Goal: Task Accomplishment & Management: Use online tool/utility

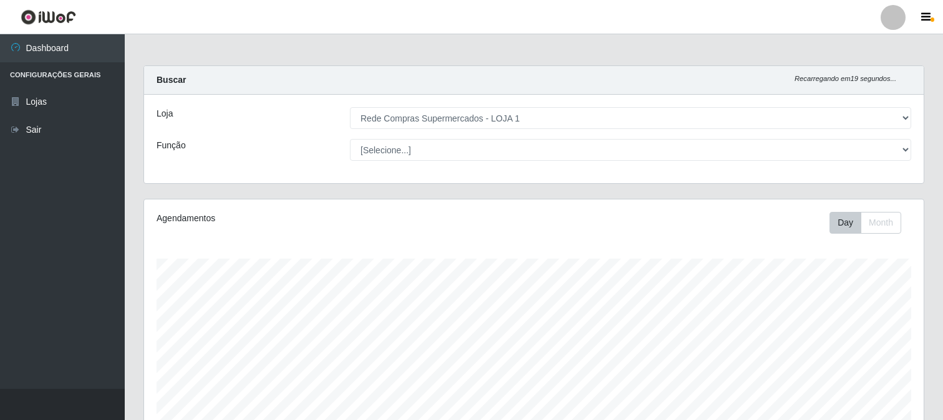
select select "158"
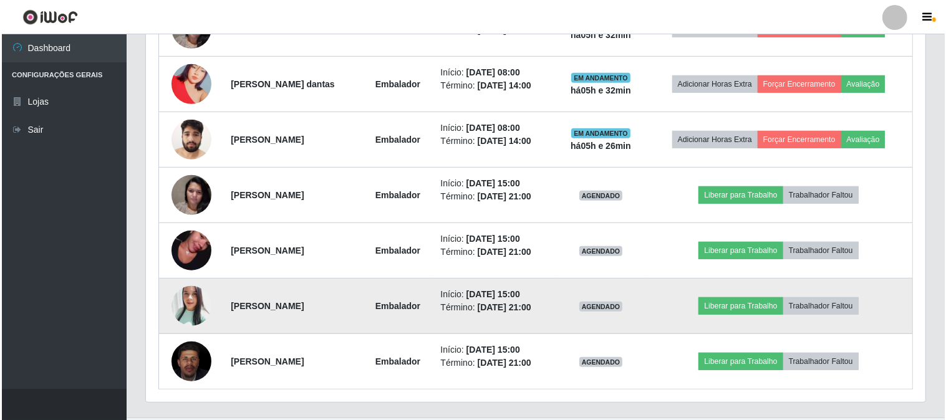
scroll to position [631, 0]
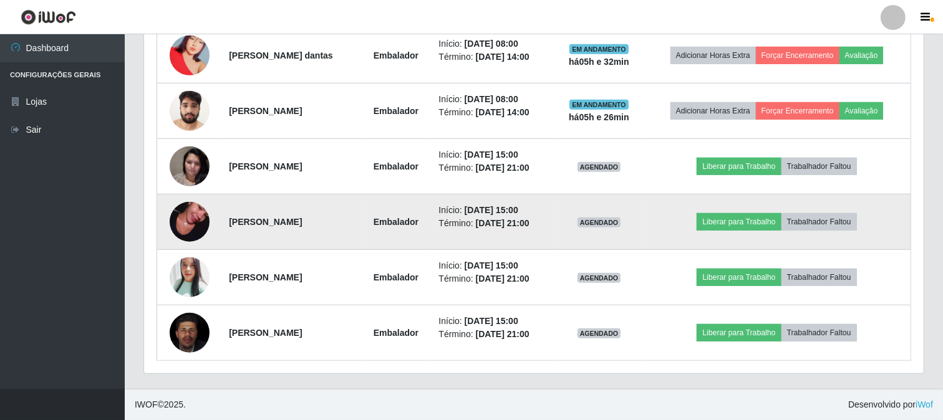
click at [185, 217] on img at bounding box center [190, 222] width 40 height 71
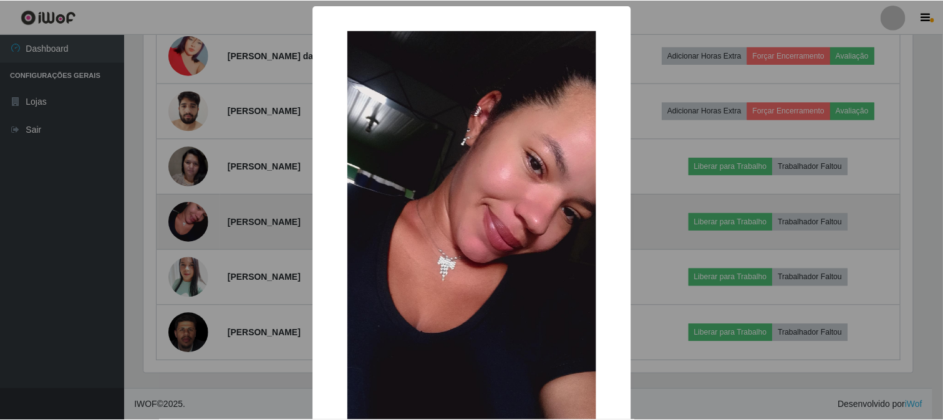
scroll to position [258, 772]
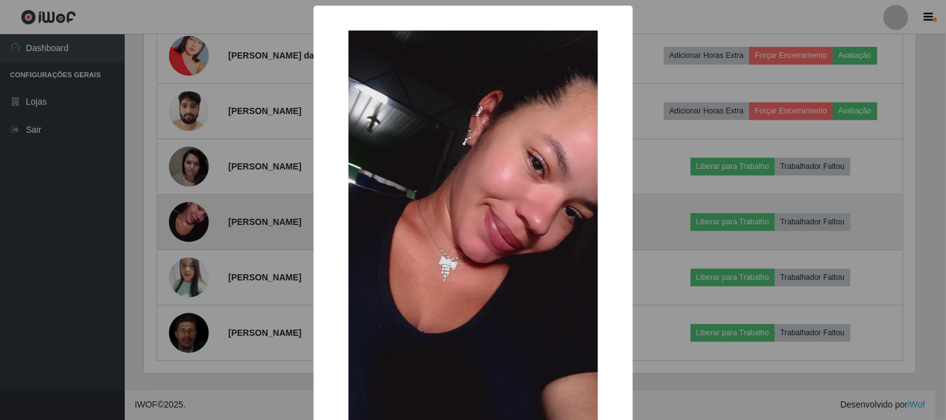
click at [185, 217] on div "× OK Cancel" at bounding box center [473, 210] width 946 height 420
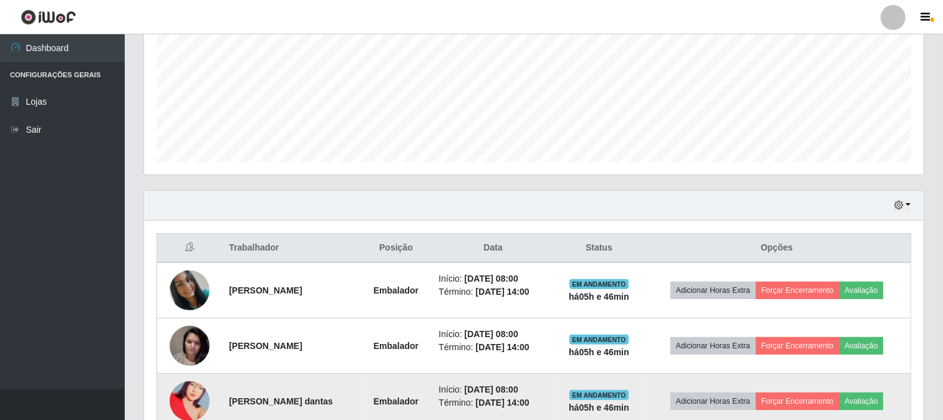
scroll to position [422, 0]
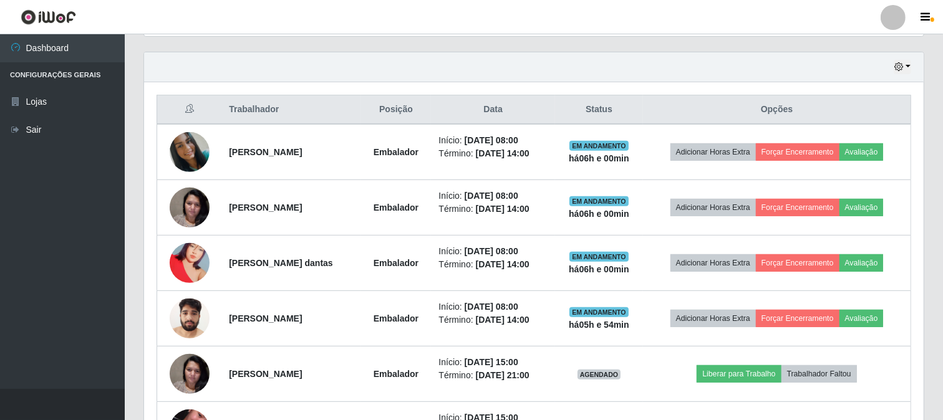
click at [925, 317] on div "Hoje 1 dia 3 dias 1 Semana Não encerrados Trabalhador Posição Data Status Opçõe…" at bounding box center [534, 324] width 800 height 545
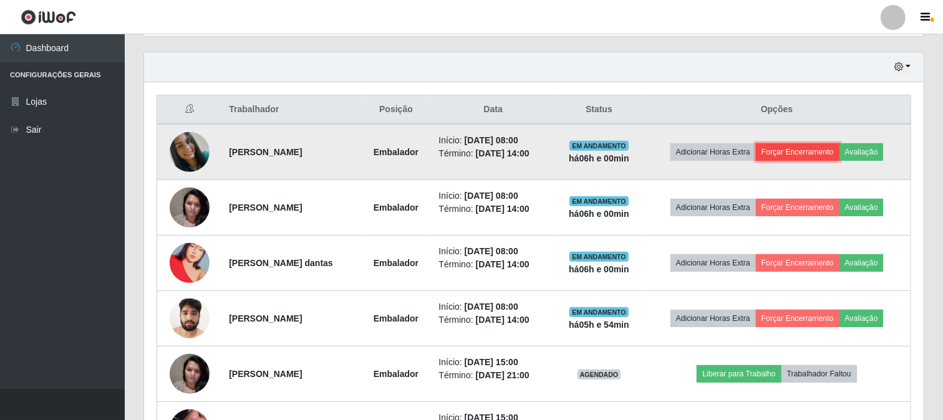
click at [789, 151] on button "Forçar Encerramento" at bounding box center [798, 151] width 84 height 17
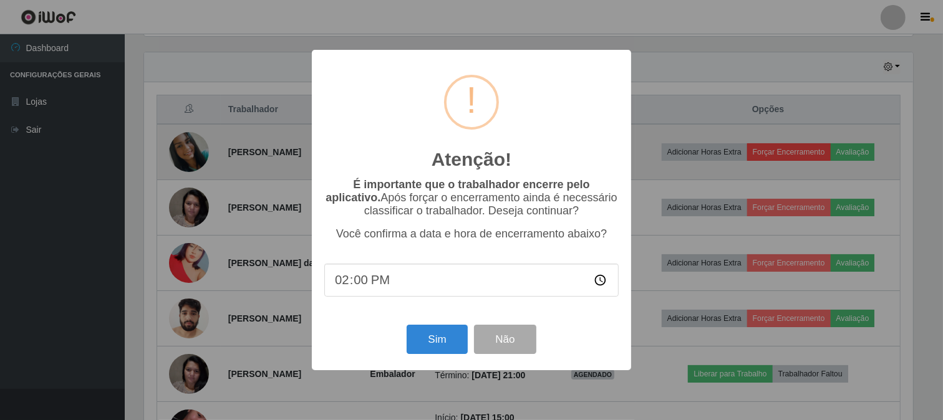
scroll to position [258, 772]
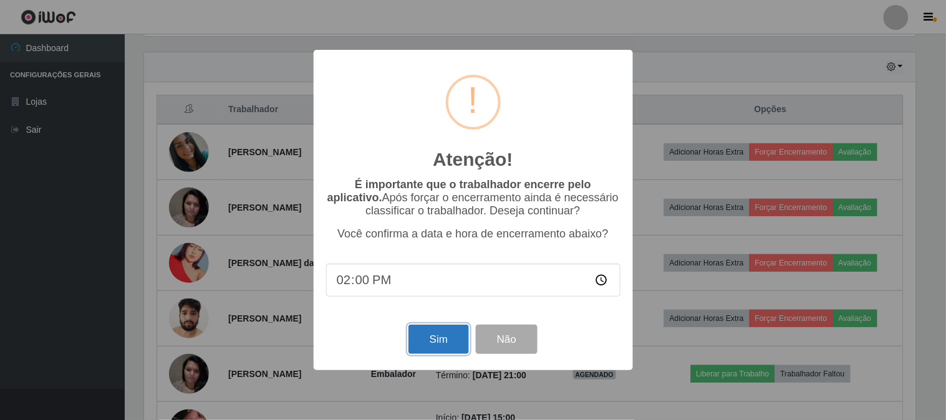
click at [447, 341] on button "Sim" at bounding box center [439, 339] width 61 height 29
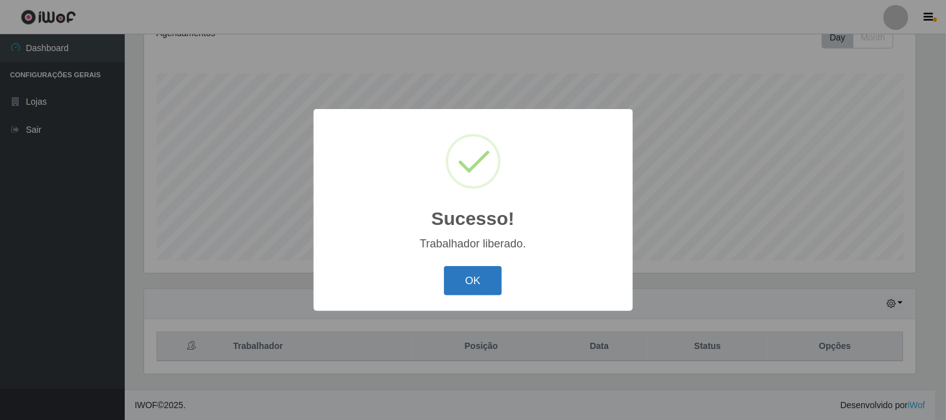
click at [487, 278] on button "OK" at bounding box center [473, 280] width 58 height 29
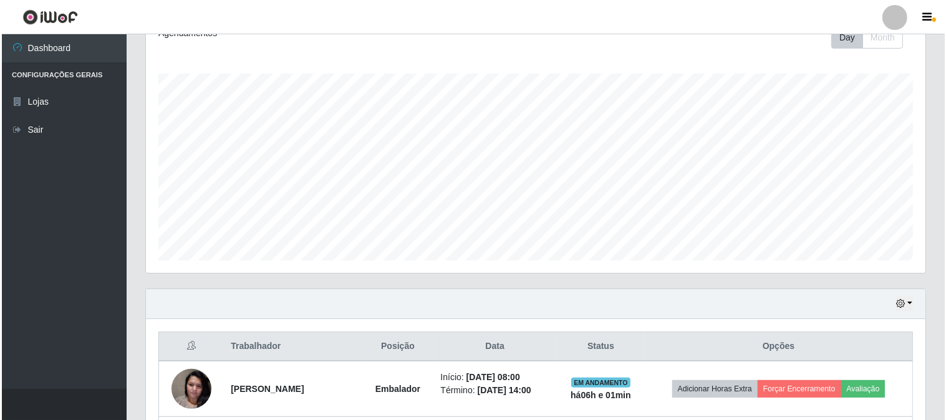
scroll to position [255, 0]
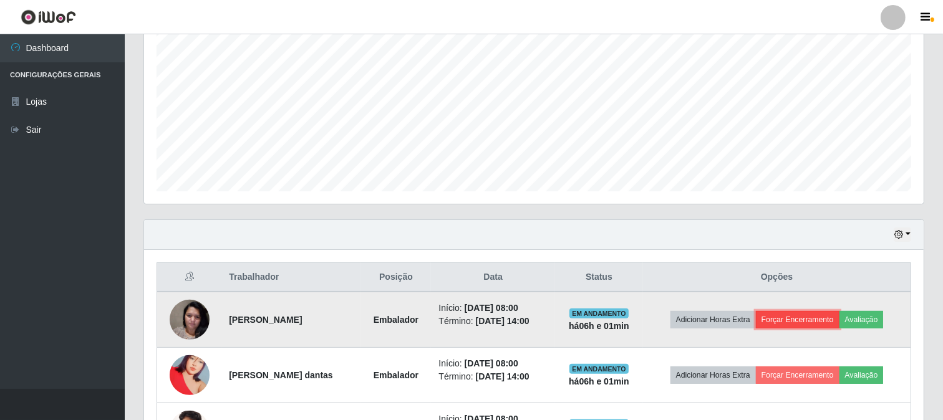
click at [796, 323] on button "Forçar Encerramento" at bounding box center [798, 319] width 84 height 17
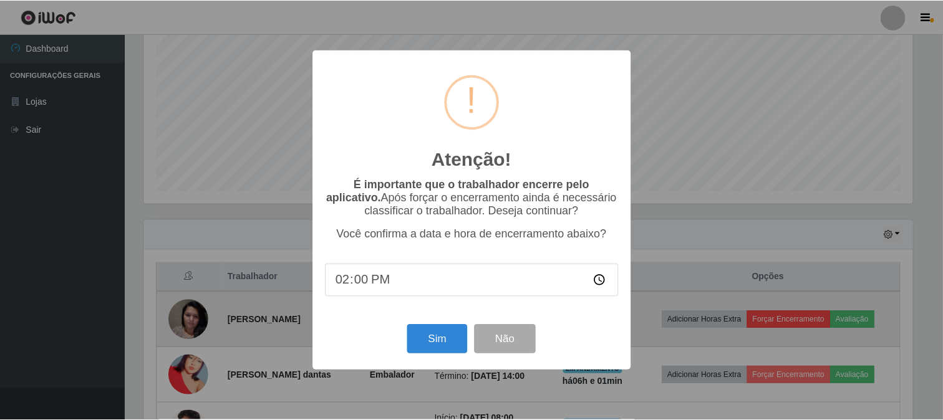
scroll to position [258, 772]
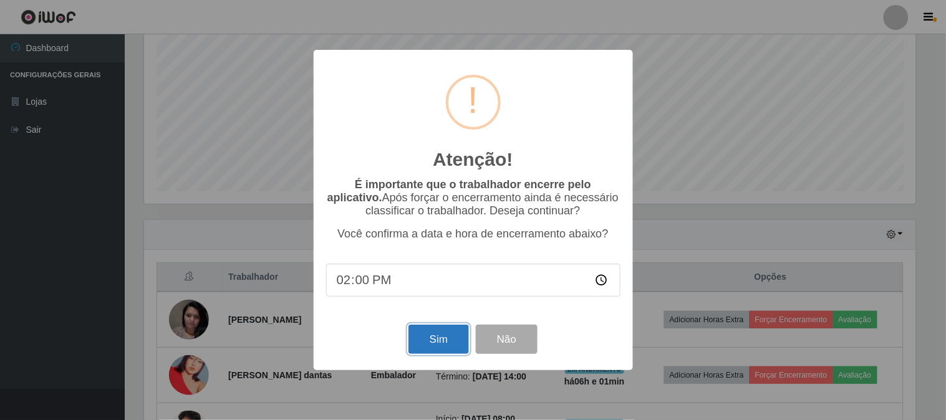
click at [462, 335] on button "Sim" at bounding box center [439, 339] width 61 height 29
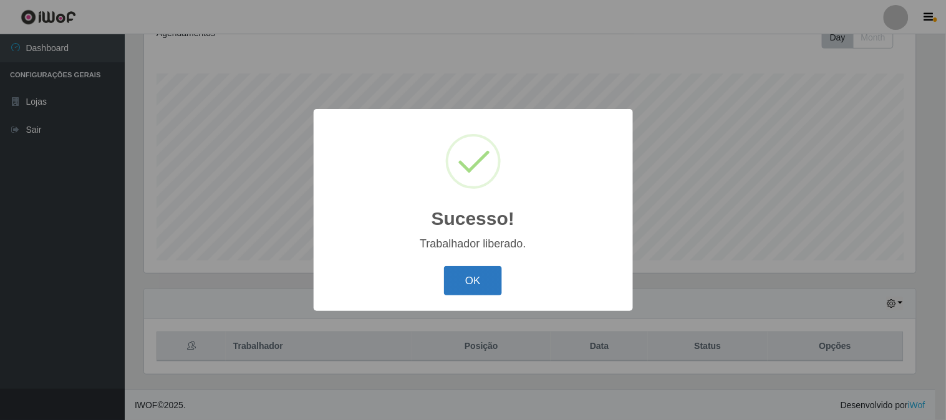
click at [480, 277] on button "OK" at bounding box center [473, 280] width 58 height 29
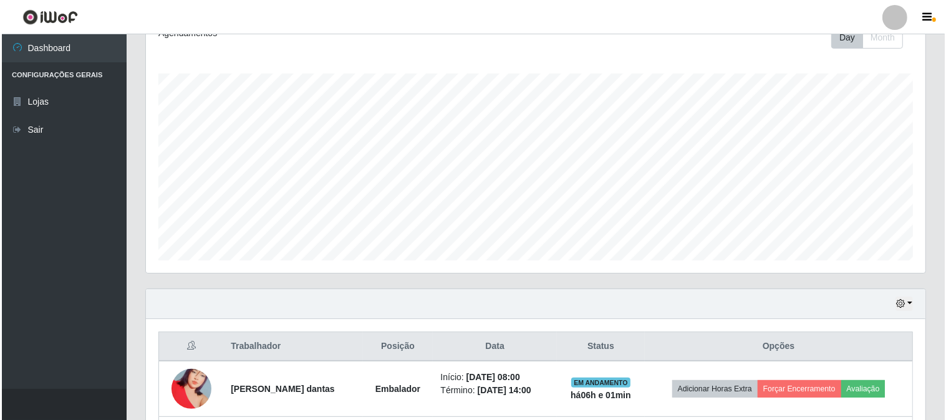
scroll to position [394, 0]
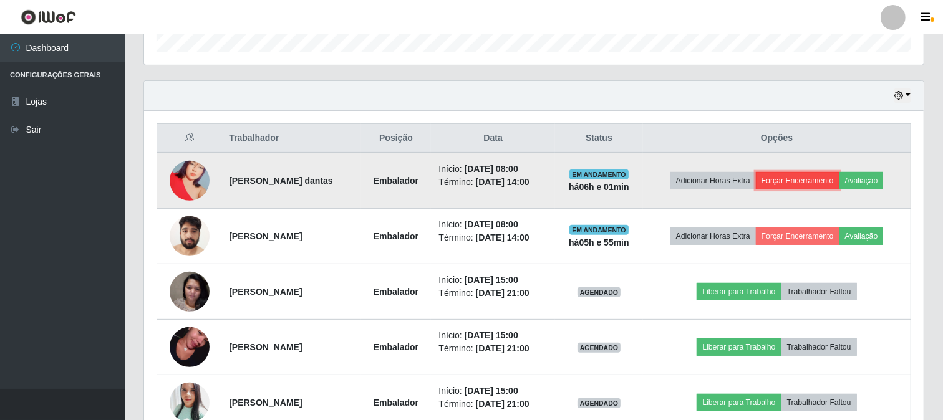
click at [820, 189] on button "Forçar Encerramento" at bounding box center [798, 180] width 84 height 17
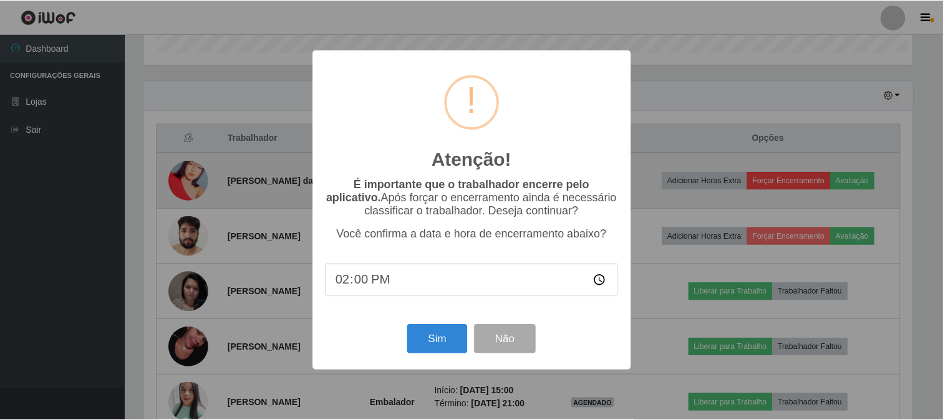
scroll to position [258, 772]
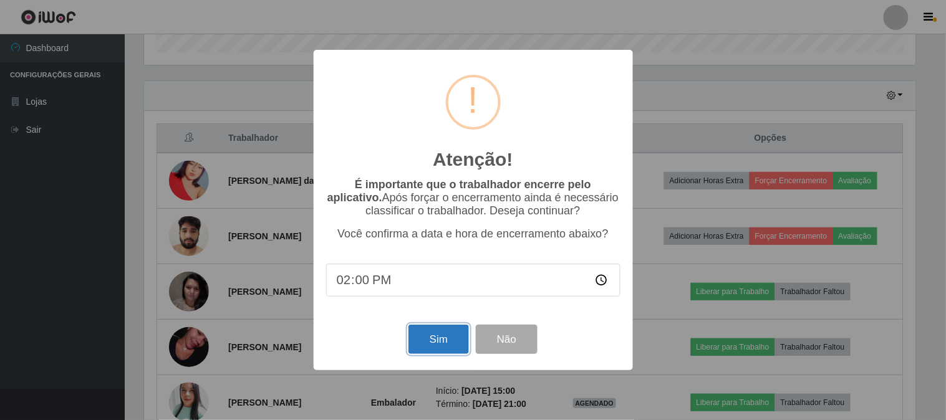
click at [421, 334] on button "Sim" at bounding box center [439, 339] width 61 height 29
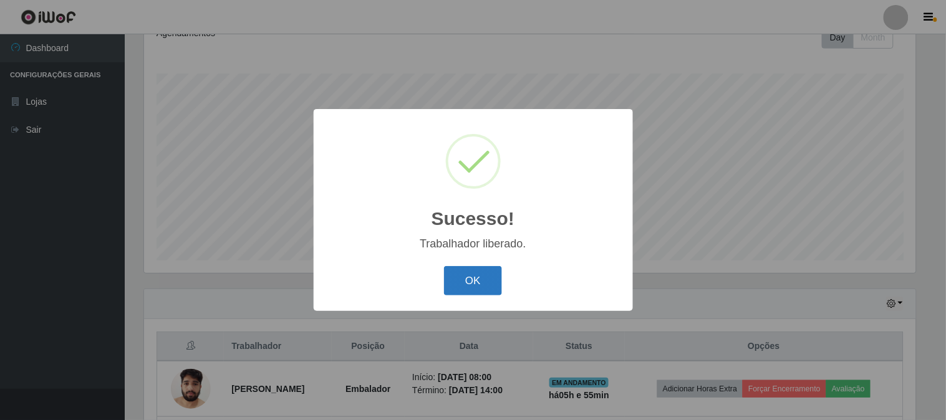
click at [488, 285] on button "OK" at bounding box center [473, 280] width 58 height 29
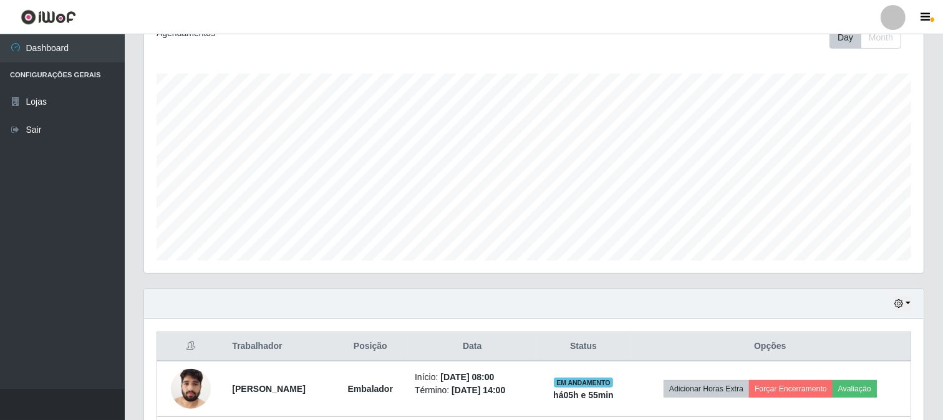
scroll to position [394, 0]
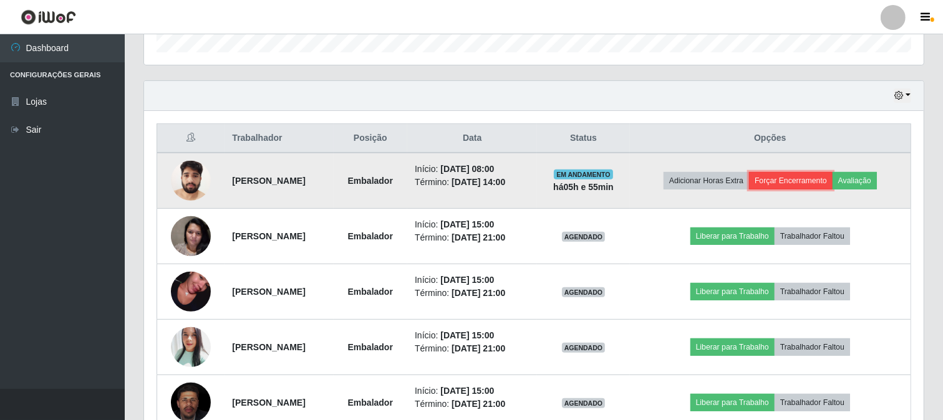
click at [800, 178] on button "Forçar Encerramento" at bounding box center [791, 180] width 84 height 17
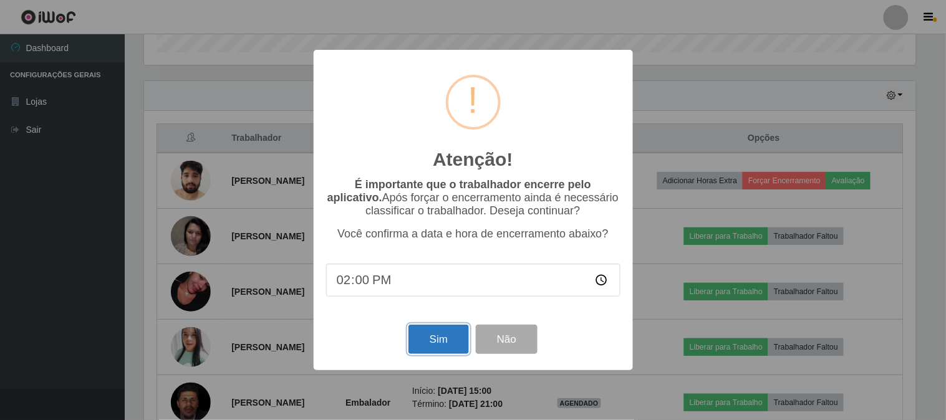
click at [437, 341] on button "Sim" at bounding box center [439, 339] width 61 height 29
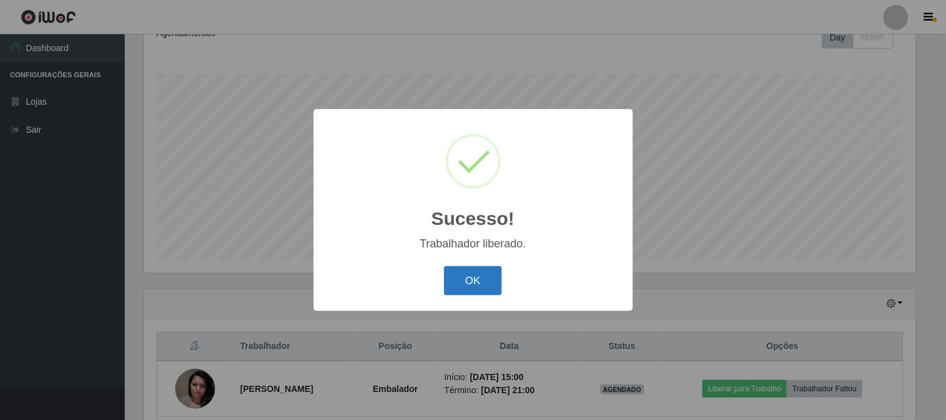
click at [477, 289] on button "OK" at bounding box center [473, 280] width 58 height 29
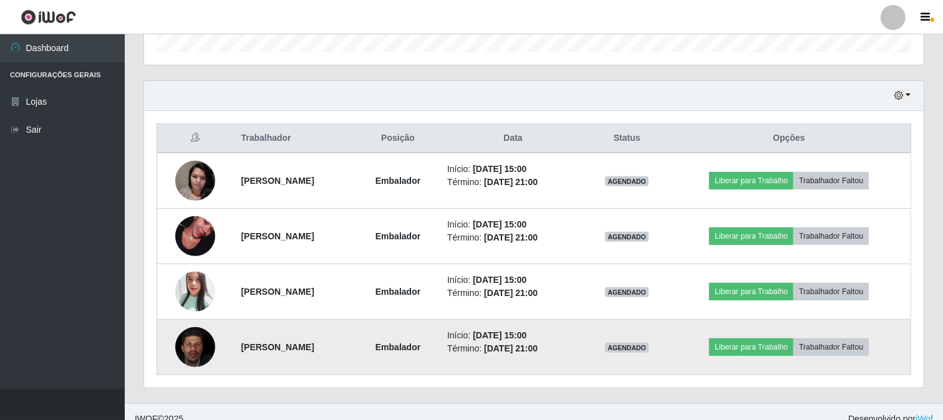
click at [192, 345] on img at bounding box center [195, 347] width 40 height 49
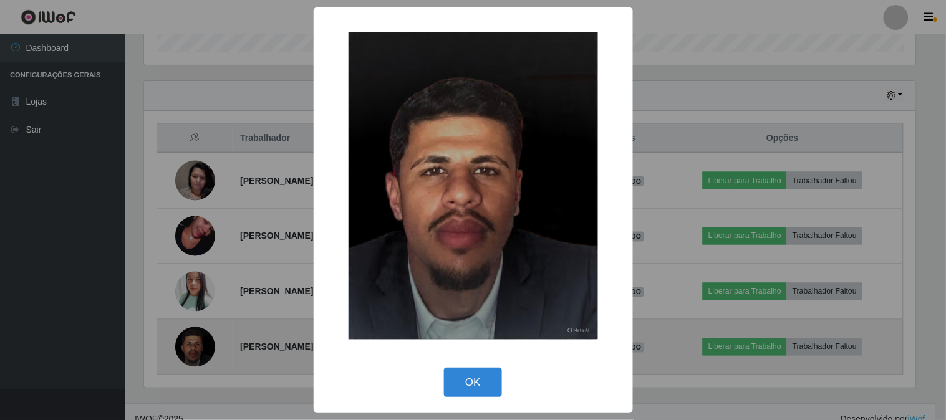
click at [192, 345] on div "× OK Cancel" at bounding box center [473, 210] width 946 height 420
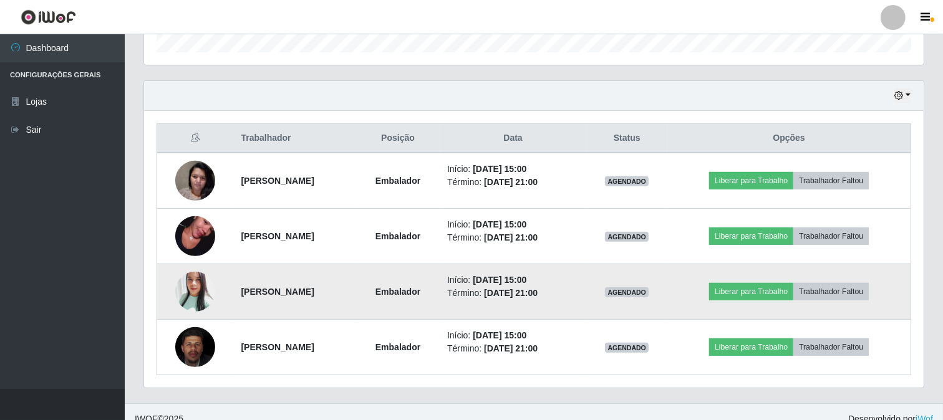
click at [196, 291] on img at bounding box center [195, 291] width 40 height 47
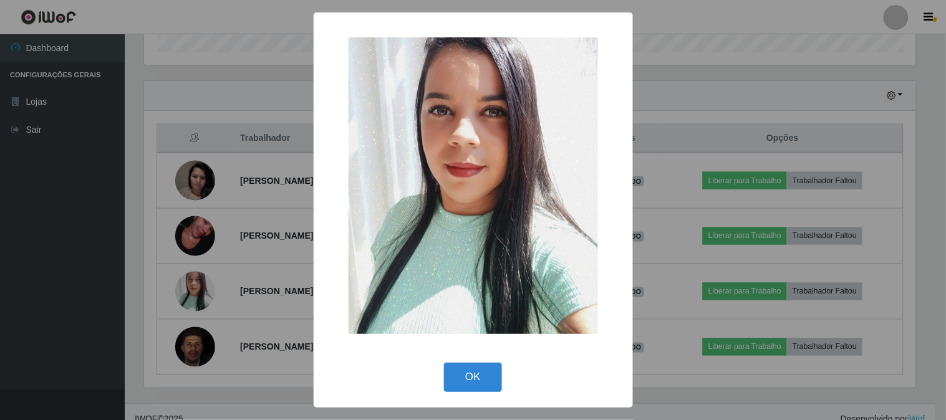
click at [196, 289] on div "× OK Cancel" at bounding box center [473, 210] width 946 height 420
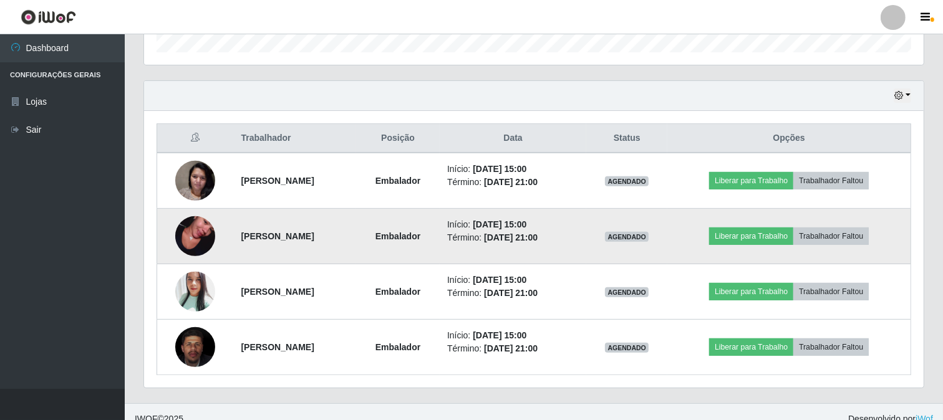
click at [200, 241] on img at bounding box center [195, 236] width 40 height 71
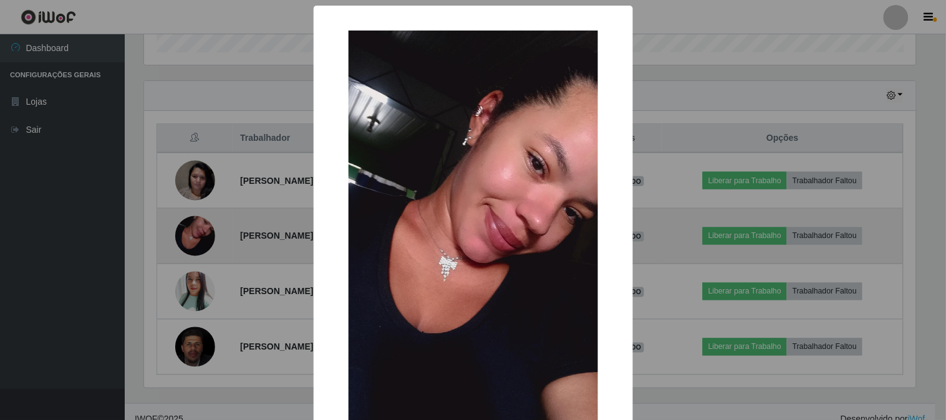
click at [200, 241] on div "× OK Cancel" at bounding box center [473, 210] width 946 height 420
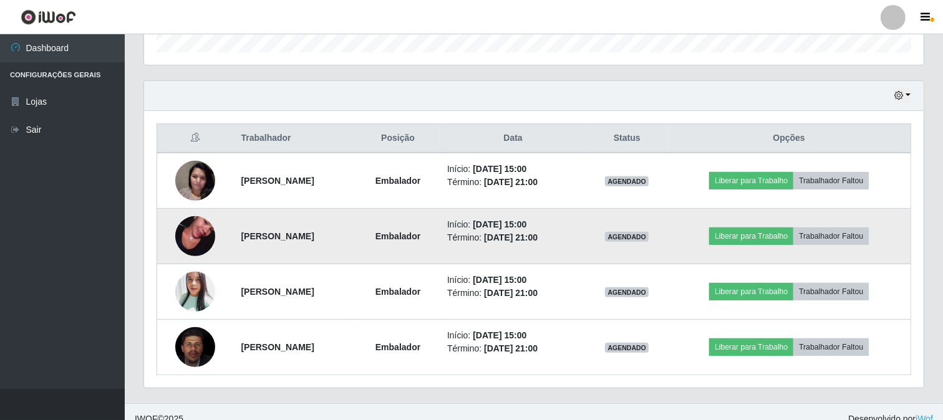
click at [200, 241] on img at bounding box center [195, 236] width 40 height 71
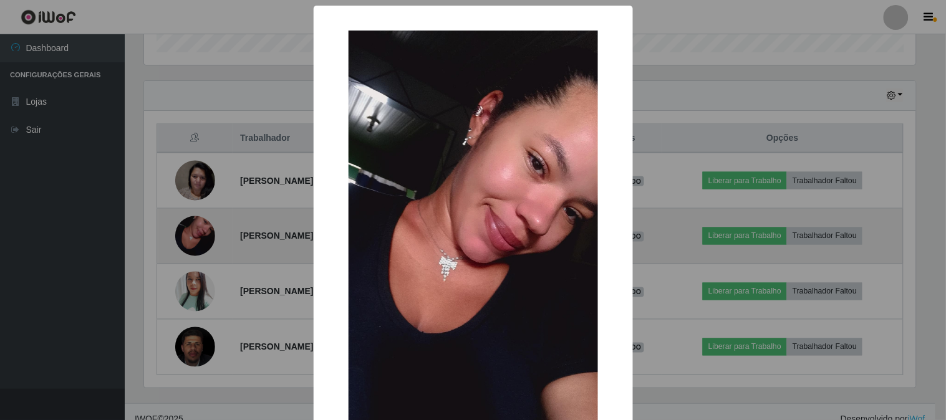
click at [200, 241] on div "× OK Cancel" at bounding box center [473, 210] width 946 height 420
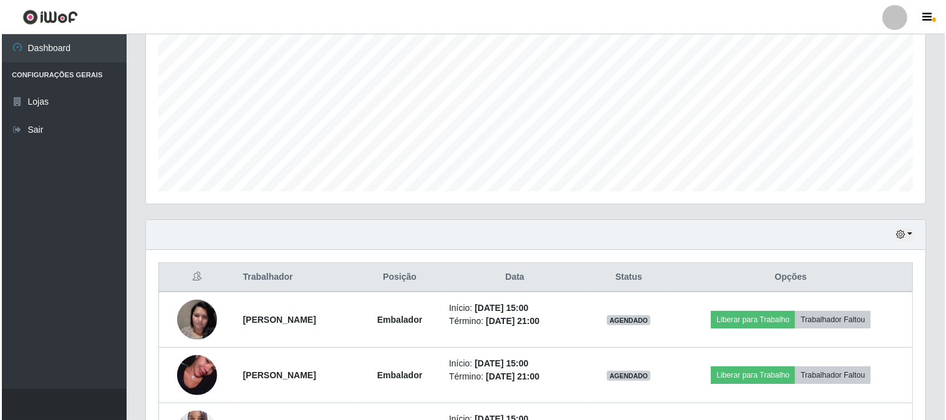
scroll to position [408, 0]
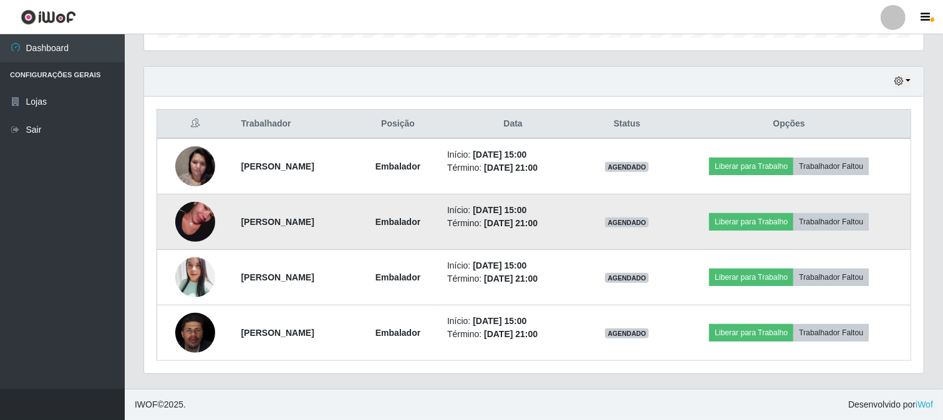
click at [175, 226] on img at bounding box center [195, 222] width 40 height 71
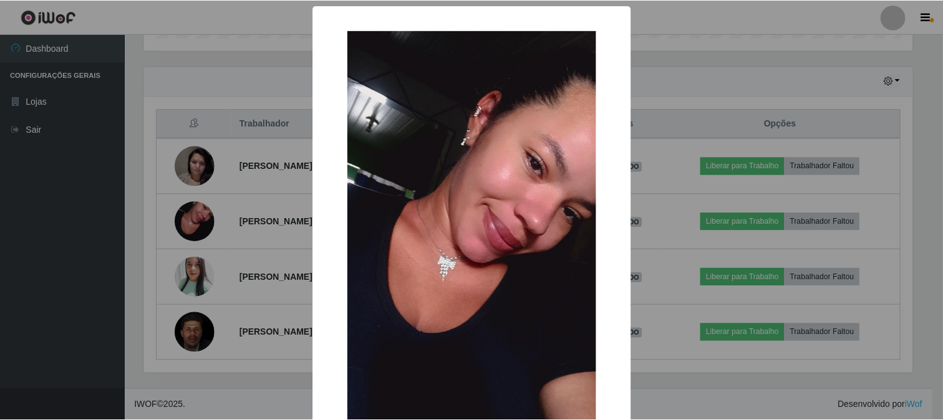
scroll to position [132, 0]
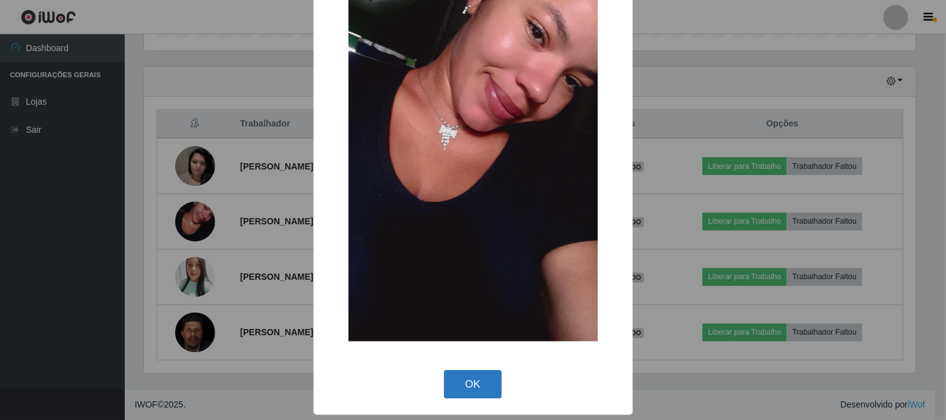
click at [480, 382] on button "OK" at bounding box center [473, 385] width 58 height 29
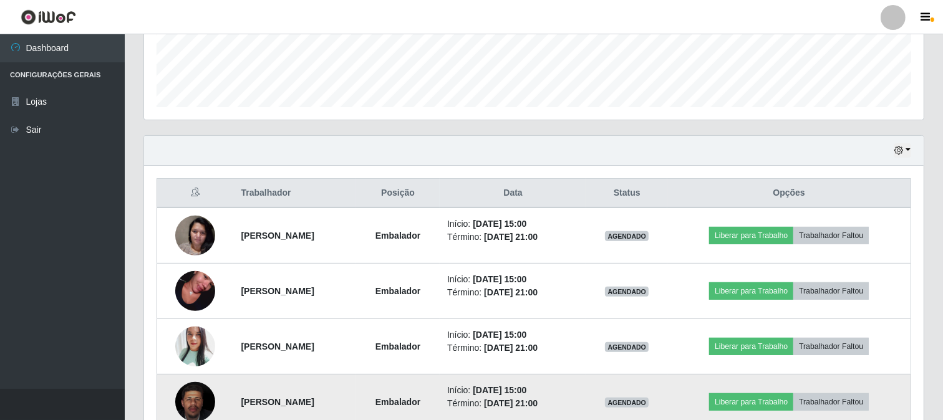
scroll to position [408, 0]
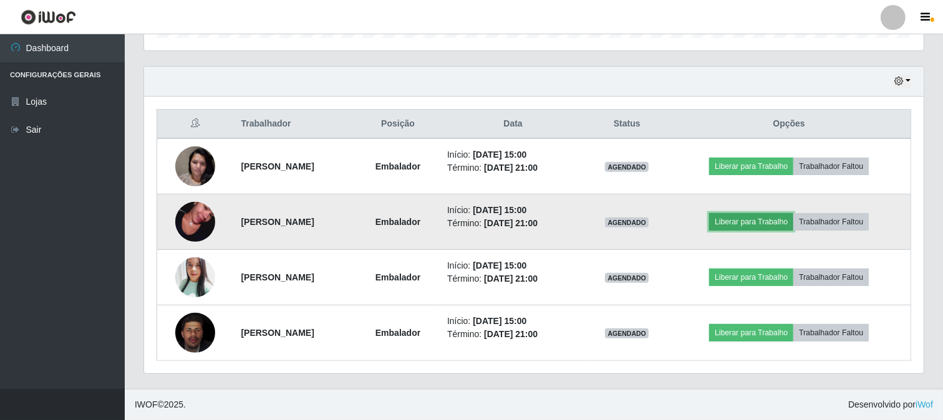
click at [777, 221] on button "Liberar para Trabalho" at bounding box center [751, 221] width 84 height 17
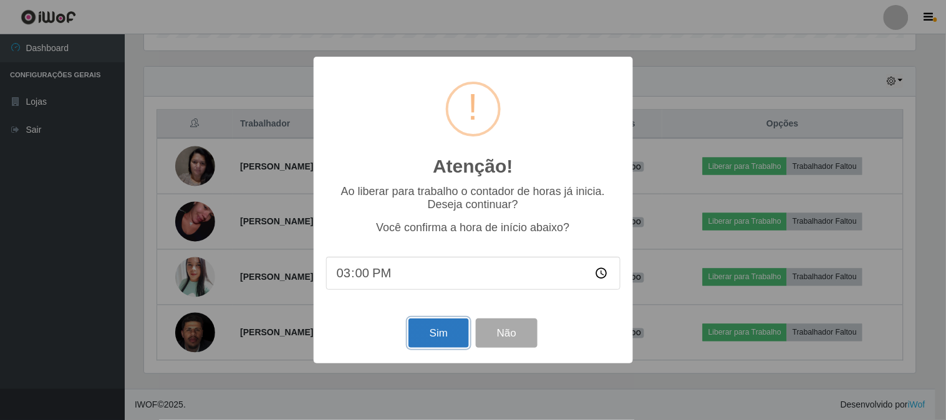
click at [437, 333] on button "Sim" at bounding box center [439, 333] width 61 height 29
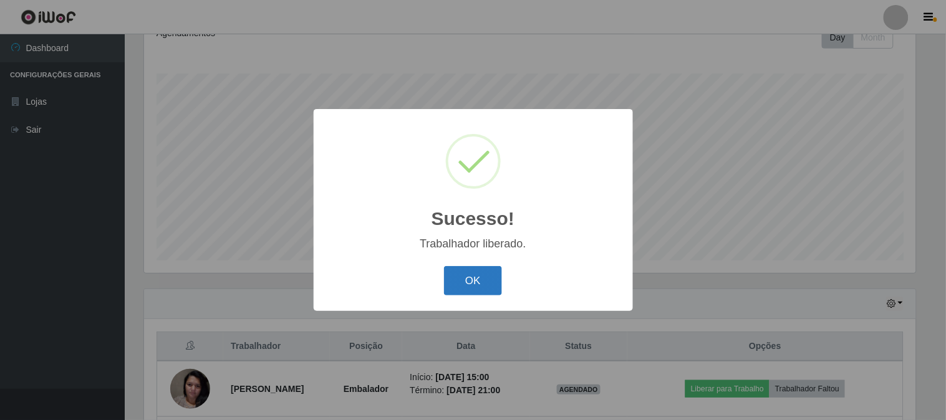
click at [468, 281] on button "OK" at bounding box center [473, 280] width 58 height 29
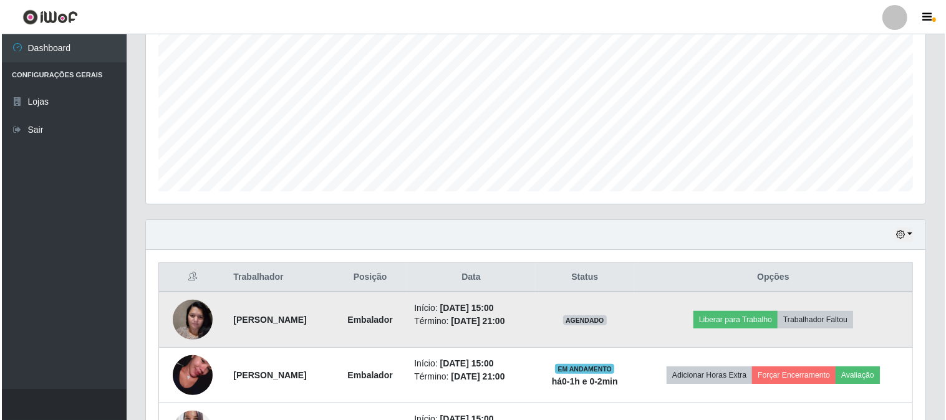
scroll to position [394, 0]
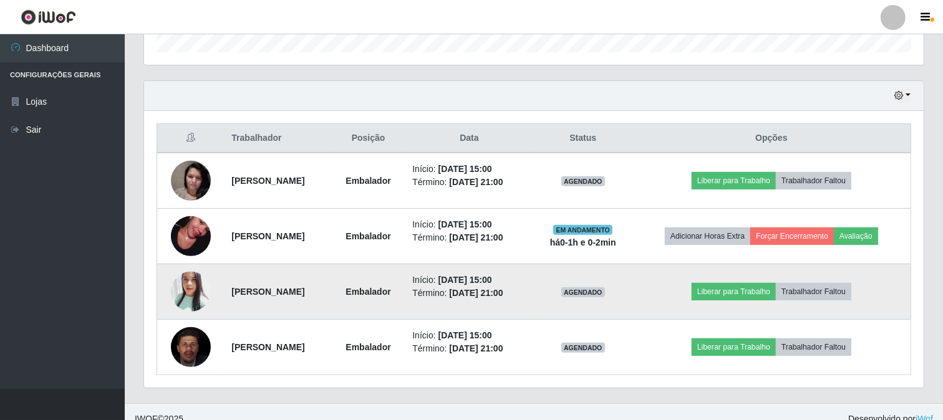
click at [193, 283] on img at bounding box center [191, 291] width 40 height 47
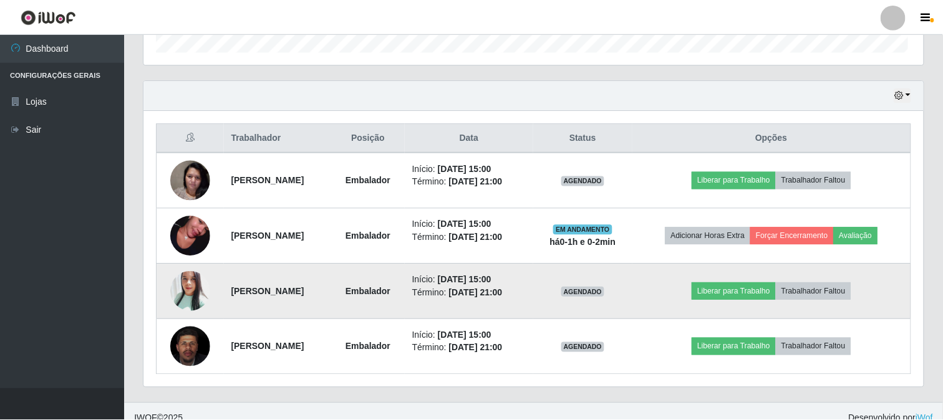
scroll to position [258, 772]
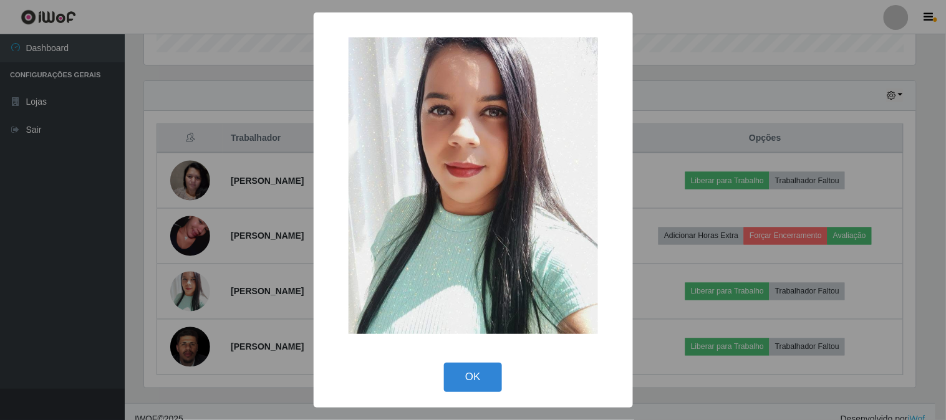
click at [178, 273] on div "× OK Cancel" at bounding box center [473, 210] width 946 height 420
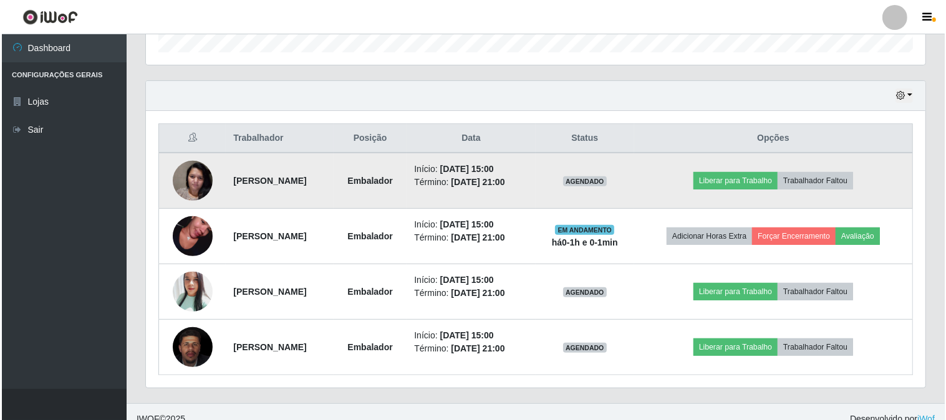
scroll to position [408, 0]
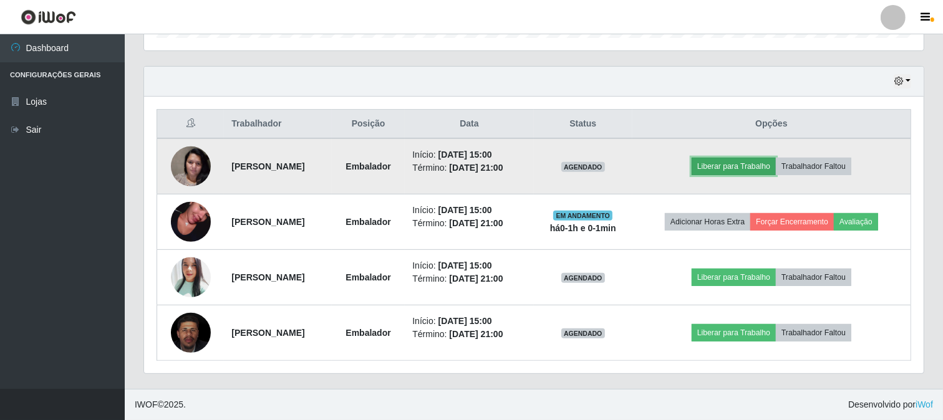
click at [752, 168] on button "Liberar para Trabalho" at bounding box center [734, 166] width 84 height 17
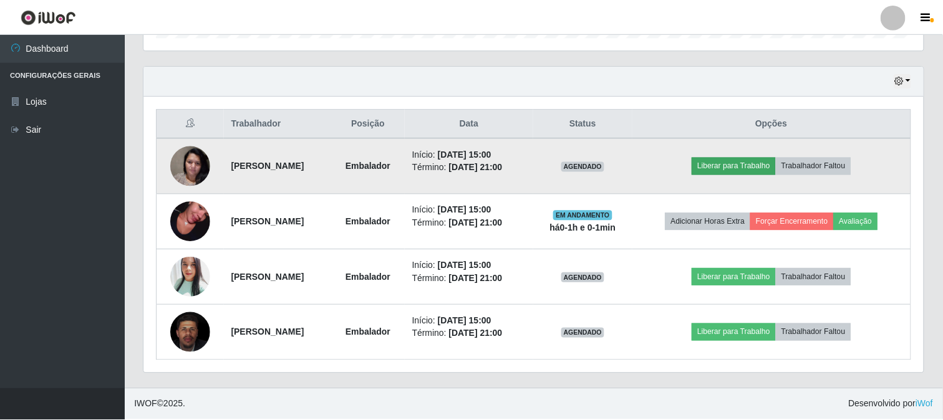
scroll to position [258, 772]
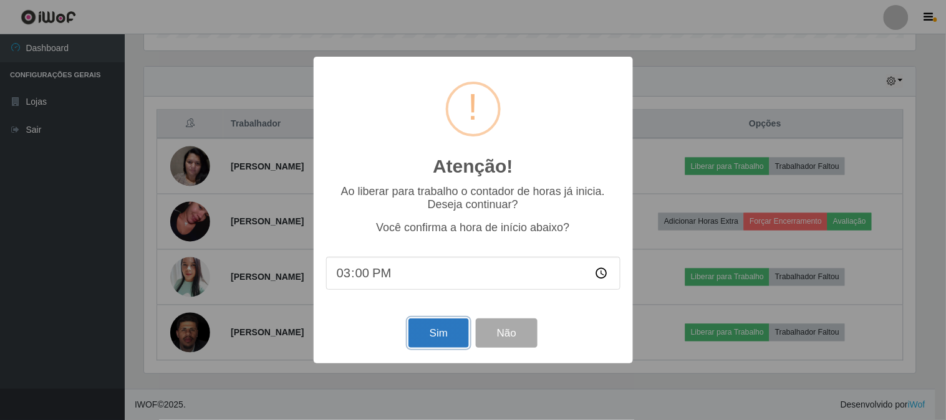
click at [456, 339] on button "Sim" at bounding box center [439, 333] width 61 height 29
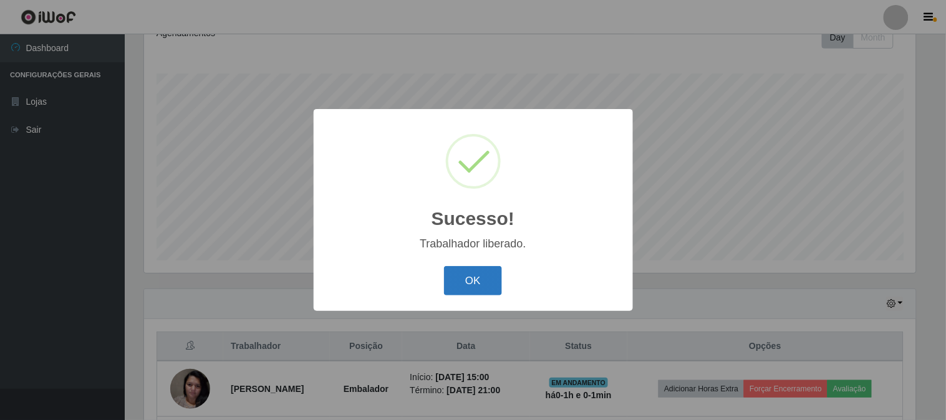
click at [482, 270] on button "OK" at bounding box center [473, 280] width 58 height 29
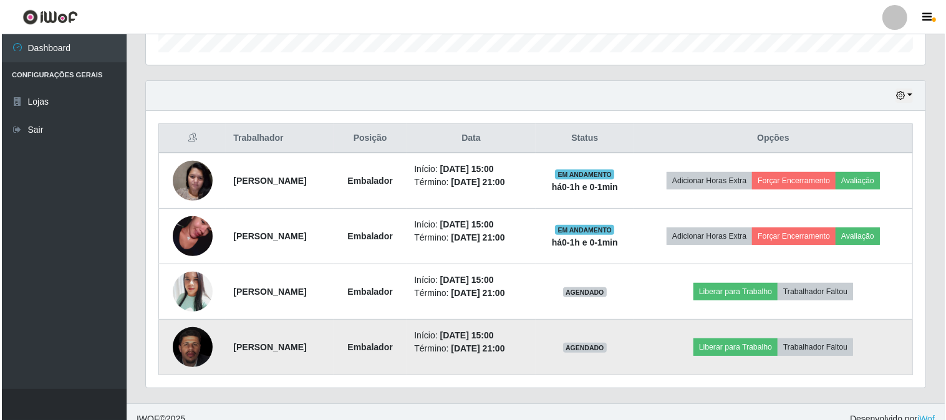
scroll to position [408, 0]
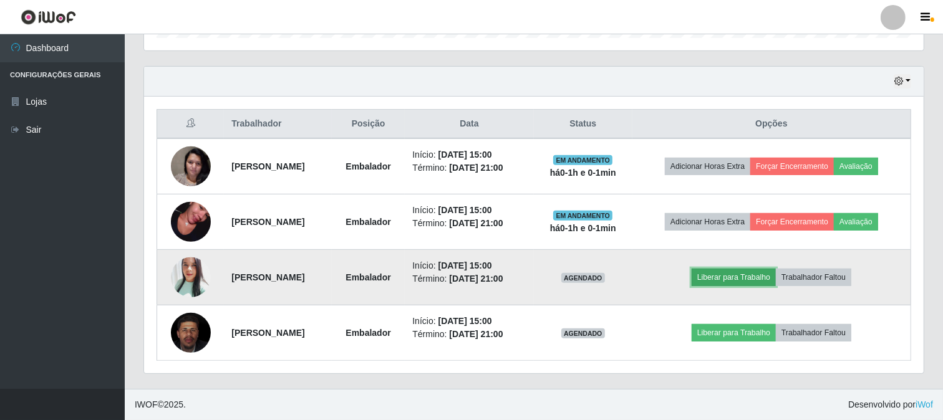
click at [760, 273] on button "Liberar para Trabalho" at bounding box center [734, 277] width 84 height 17
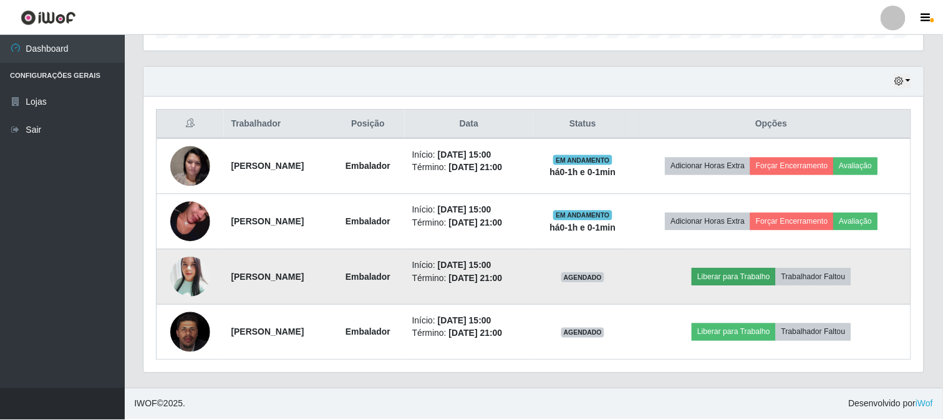
scroll to position [258, 772]
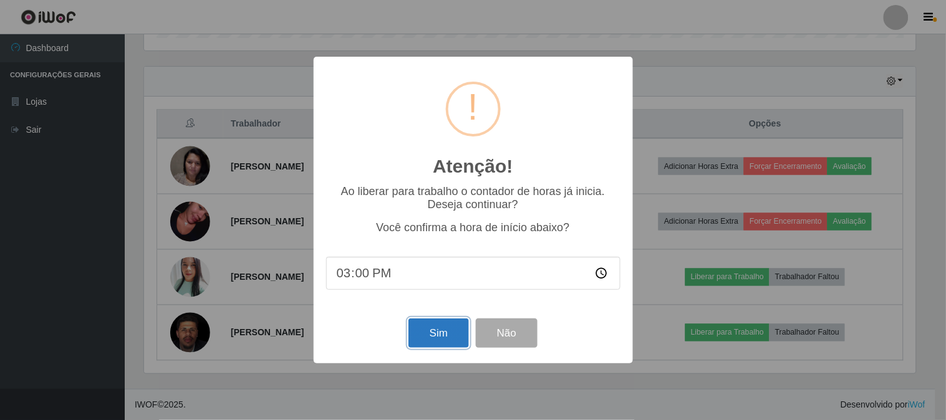
click at [449, 339] on button "Sim" at bounding box center [439, 333] width 61 height 29
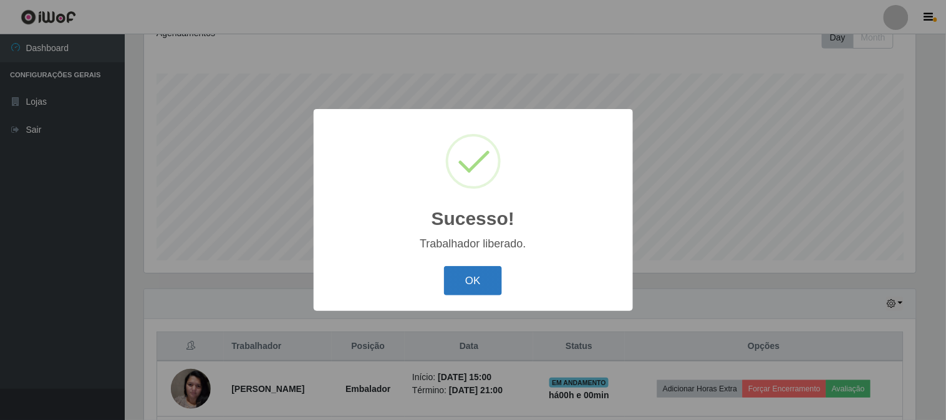
click at [466, 283] on button "OK" at bounding box center [473, 280] width 58 height 29
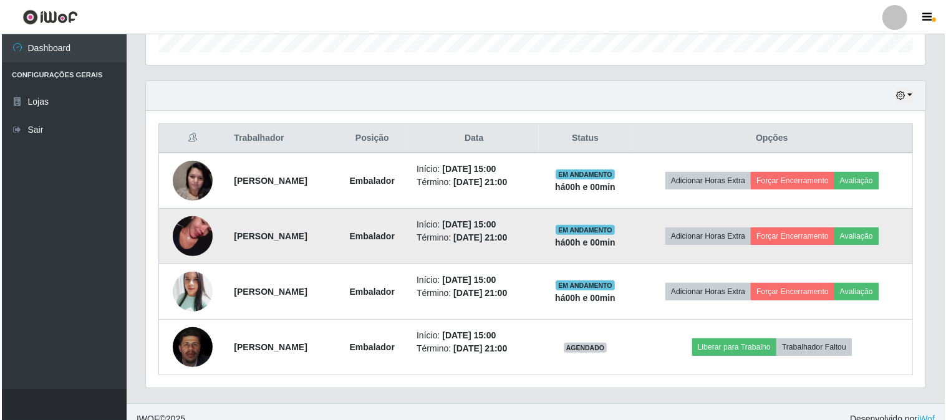
scroll to position [408, 0]
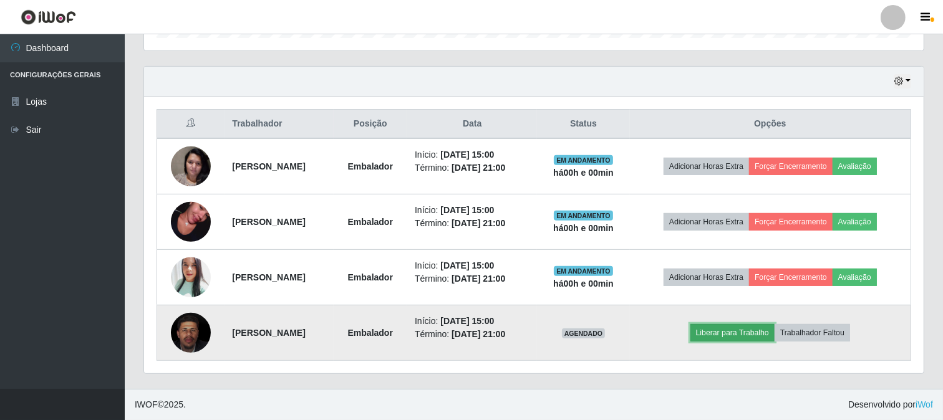
click at [764, 336] on button "Liberar para Trabalho" at bounding box center [733, 332] width 84 height 17
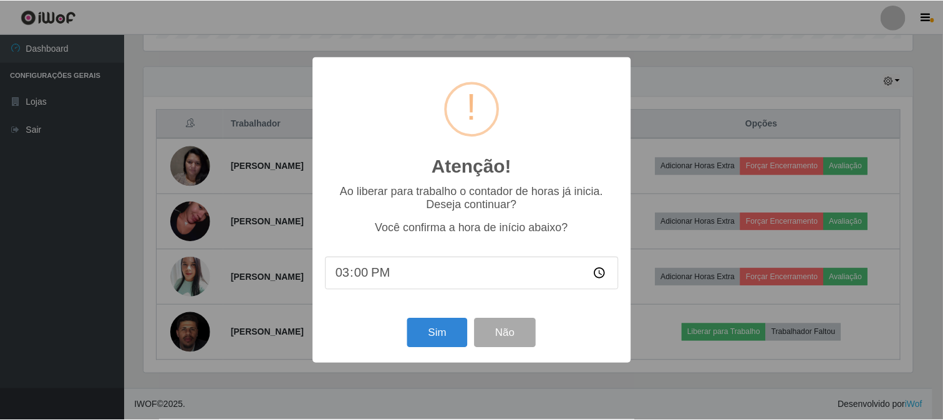
scroll to position [258, 772]
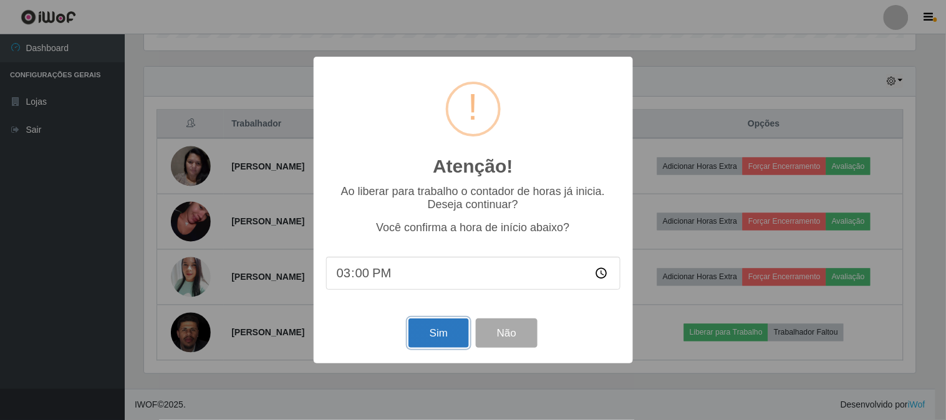
click at [444, 340] on button "Sim" at bounding box center [439, 333] width 61 height 29
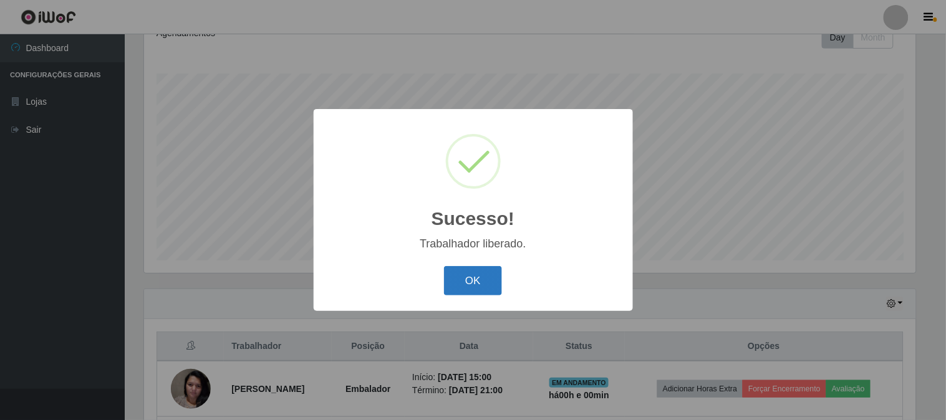
click at [493, 289] on button "OK" at bounding box center [473, 280] width 58 height 29
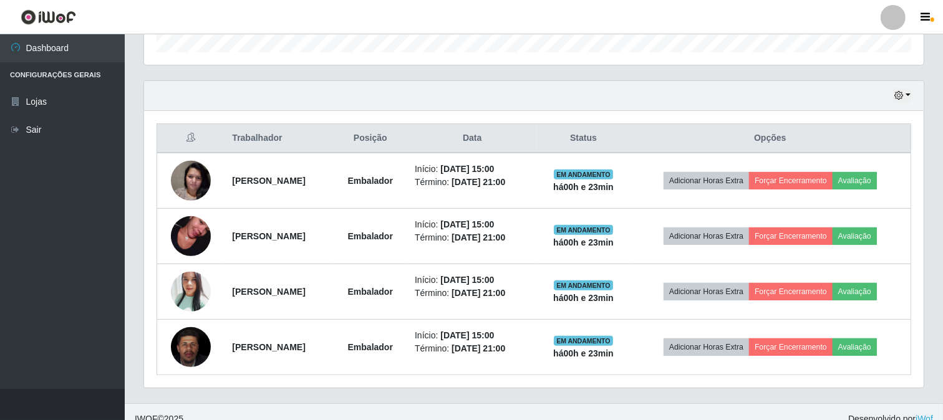
scroll to position [408, 0]
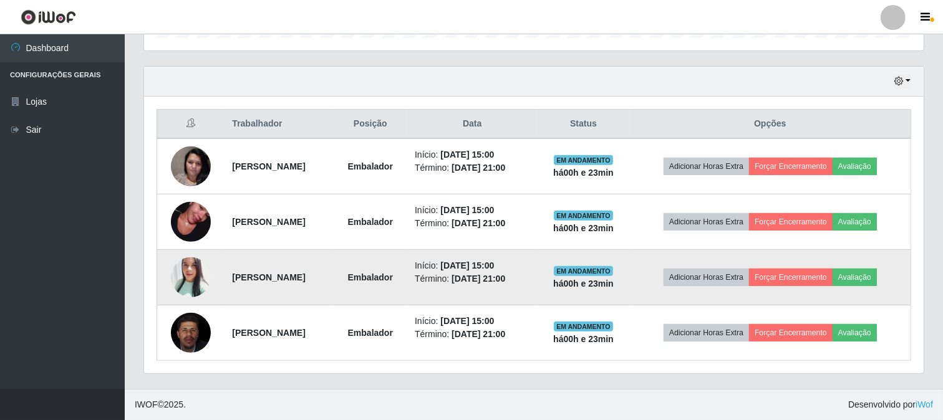
click at [192, 284] on img at bounding box center [191, 277] width 40 height 47
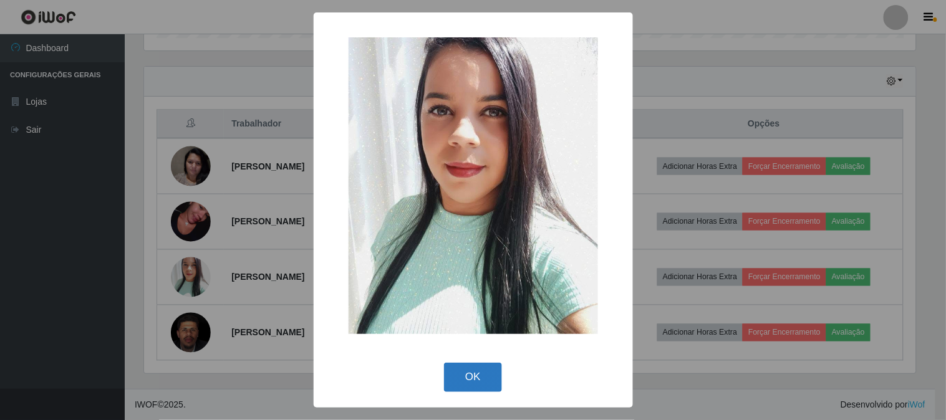
click at [488, 371] on button "OK" at bounding box center [473, 377] width 58 height 29
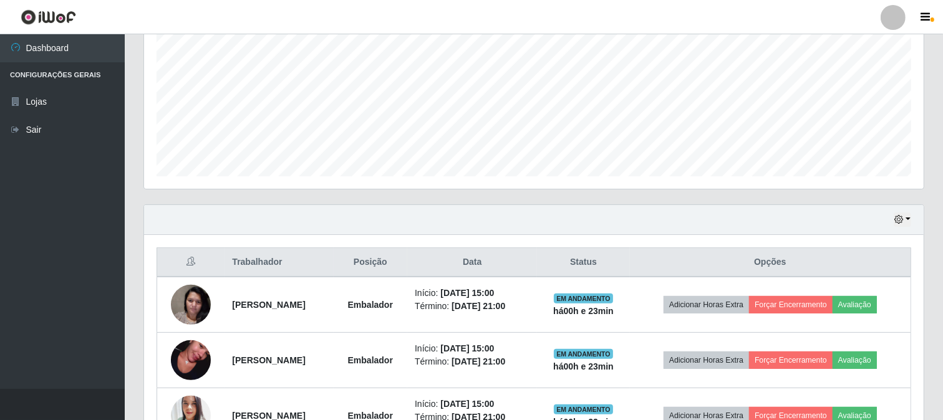
scroll to position [408, 0]
